Goal: Transaction & Acquisition: Purchase product/service

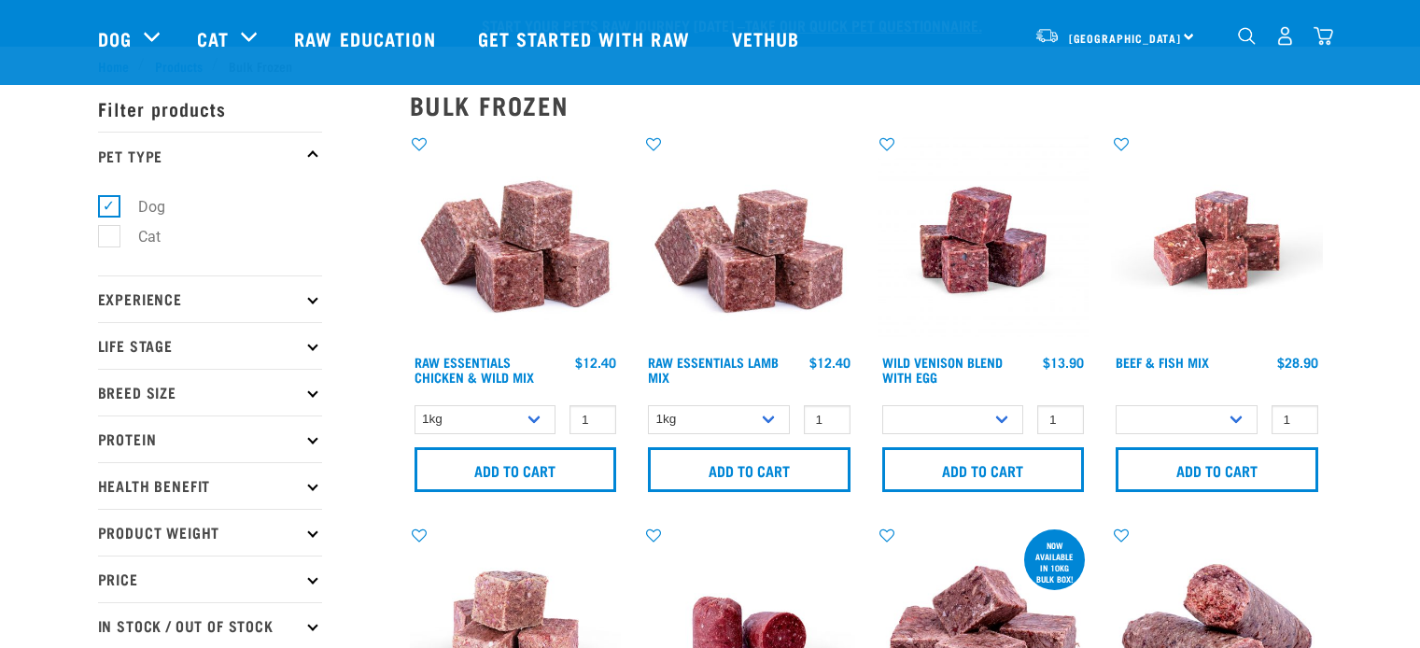
select select
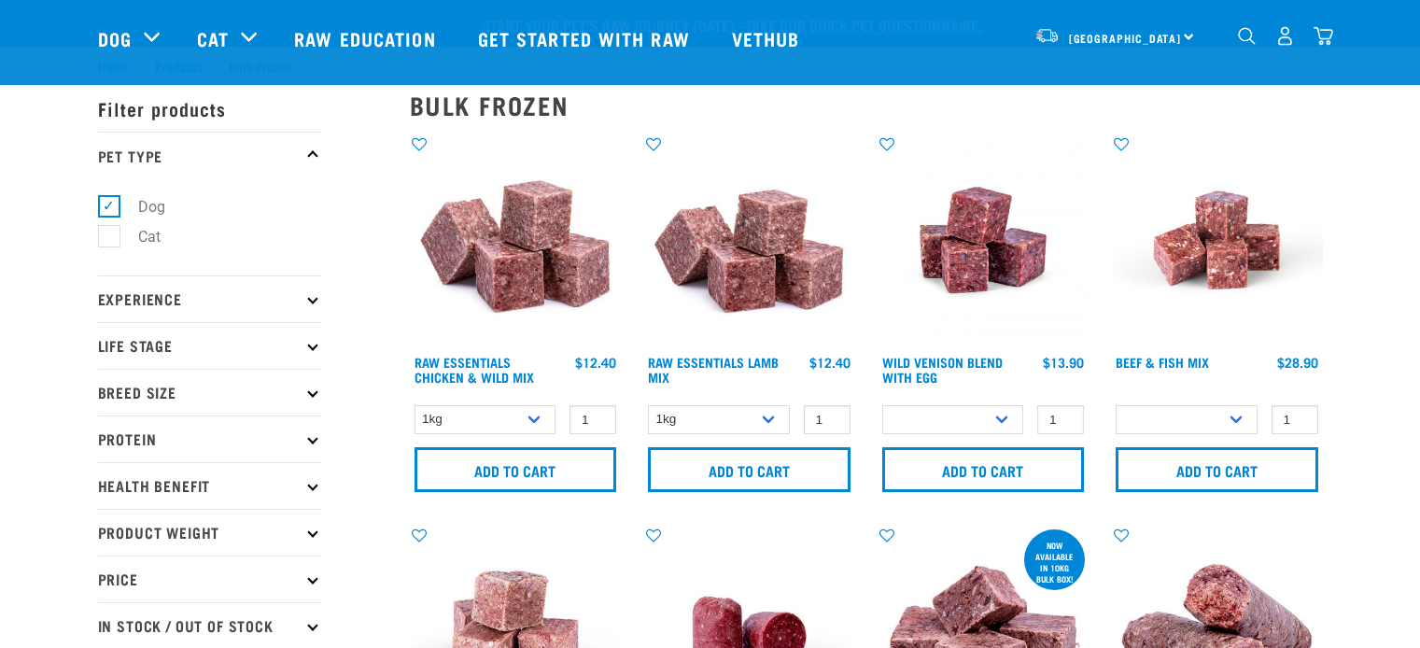
select select
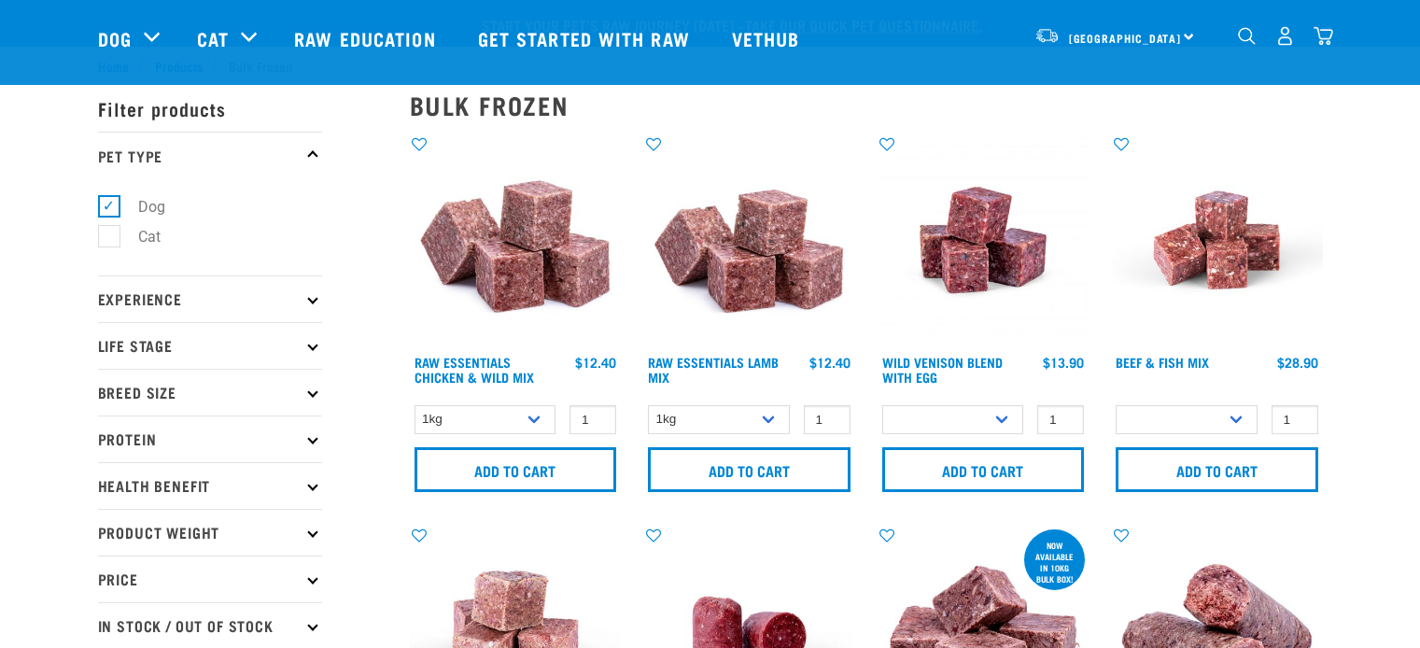
select select
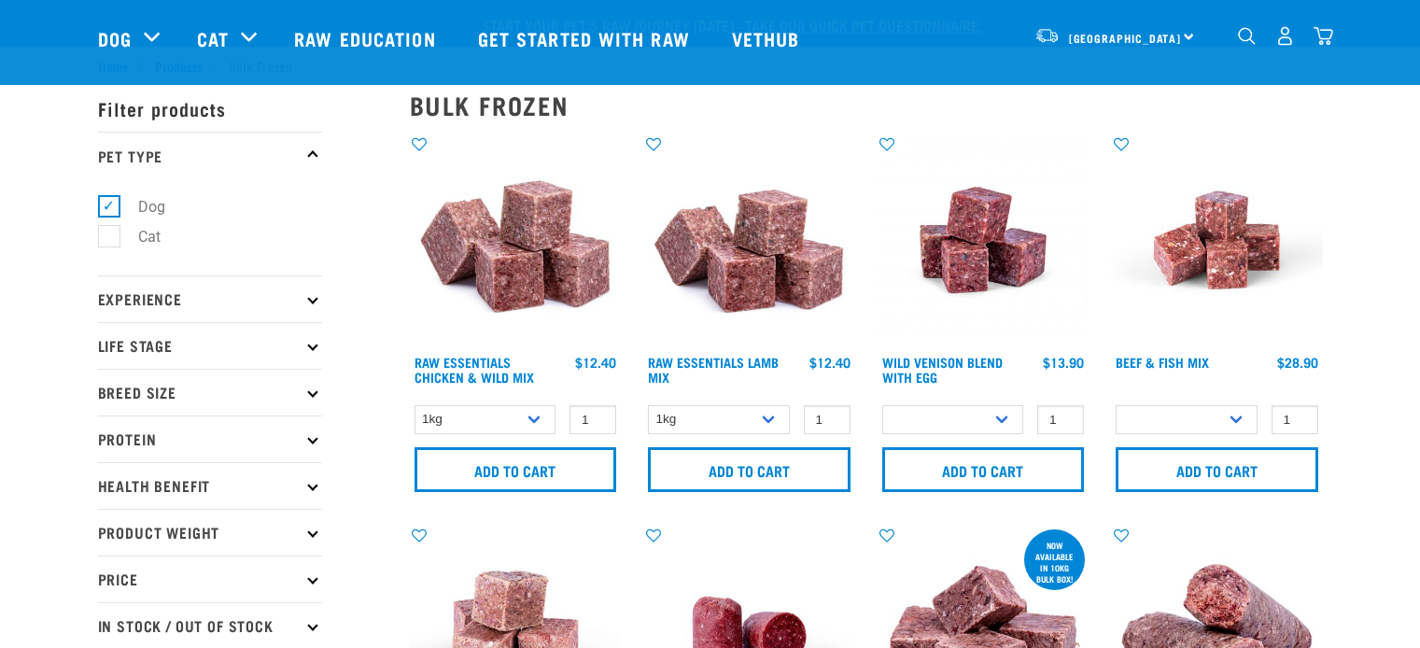
select select
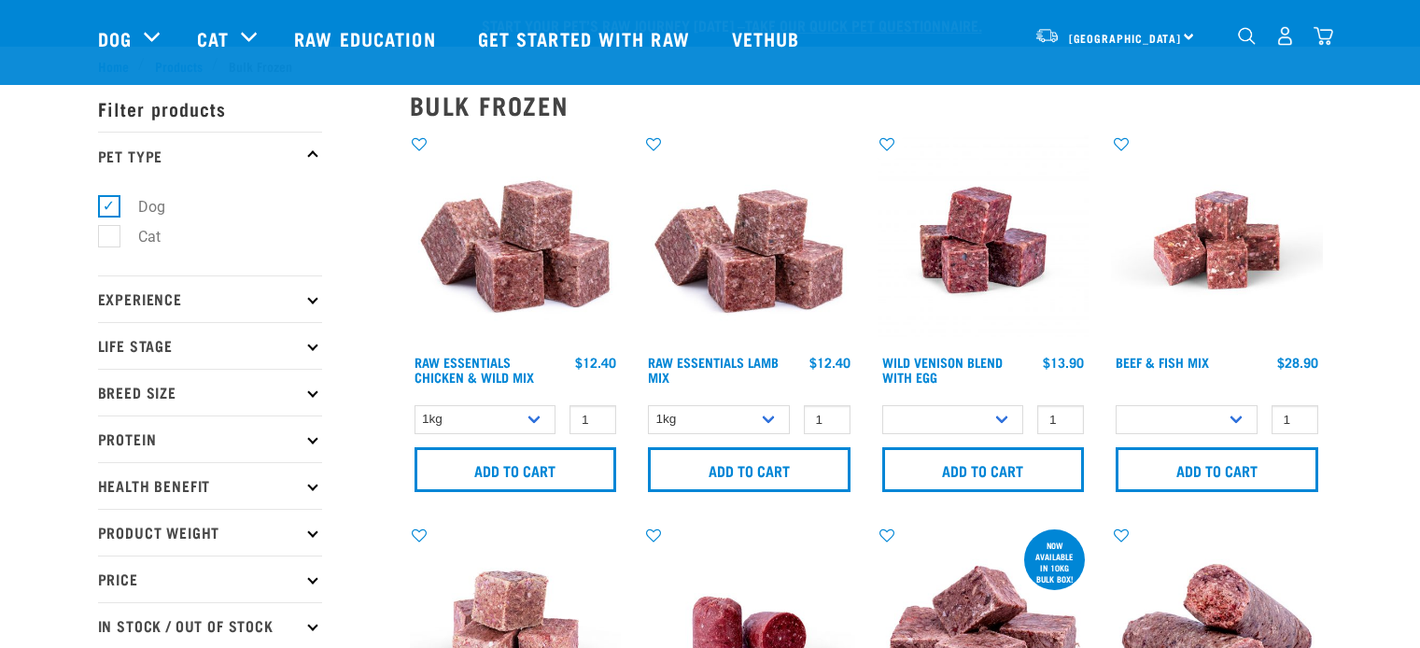
select select
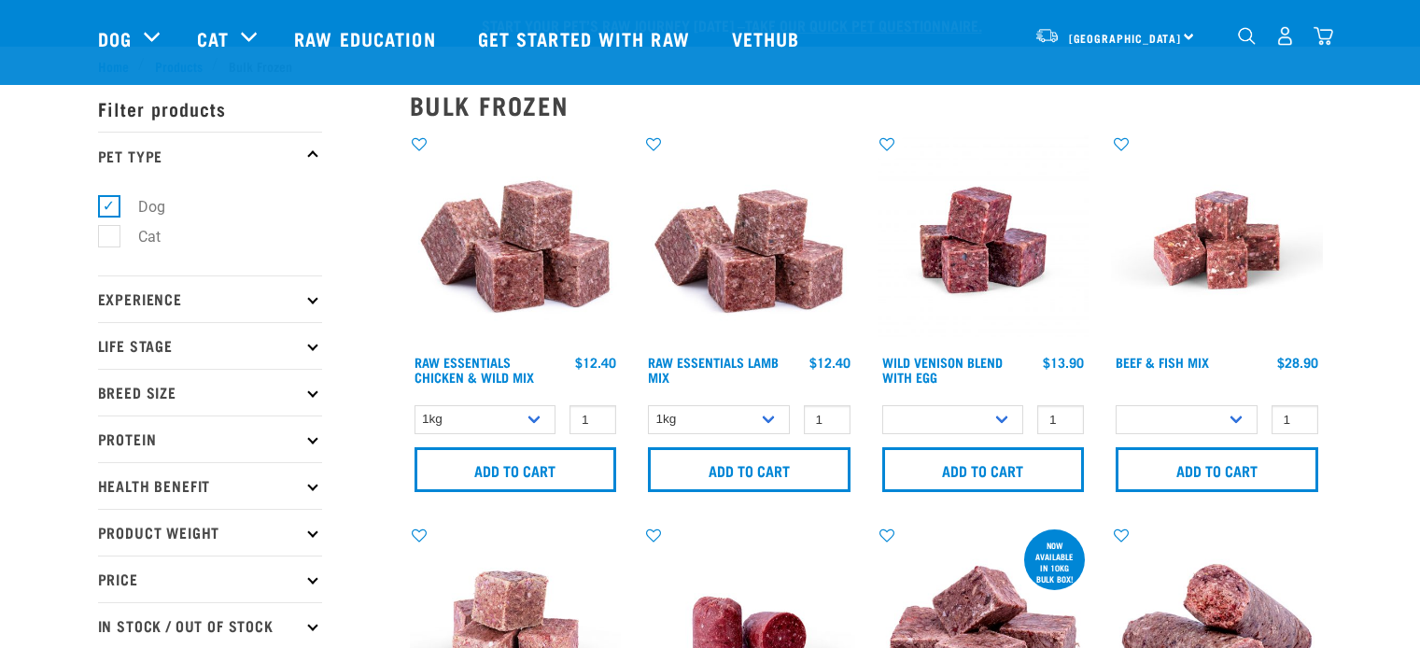
select select
